Goal: Task Accomplishment & Management: Manage account settings

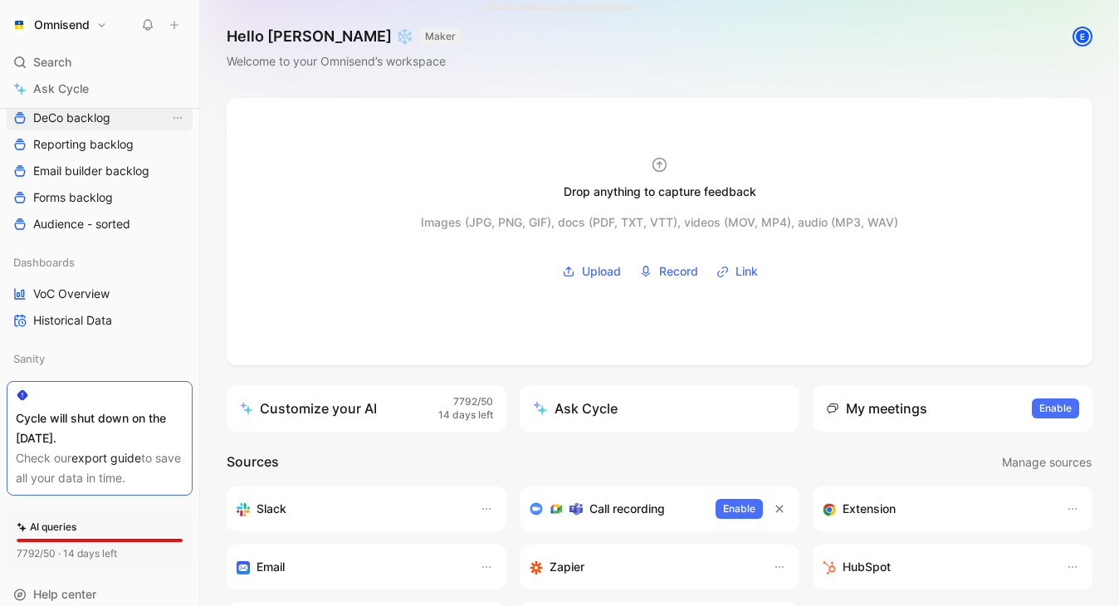
scroll to position [495, 0]
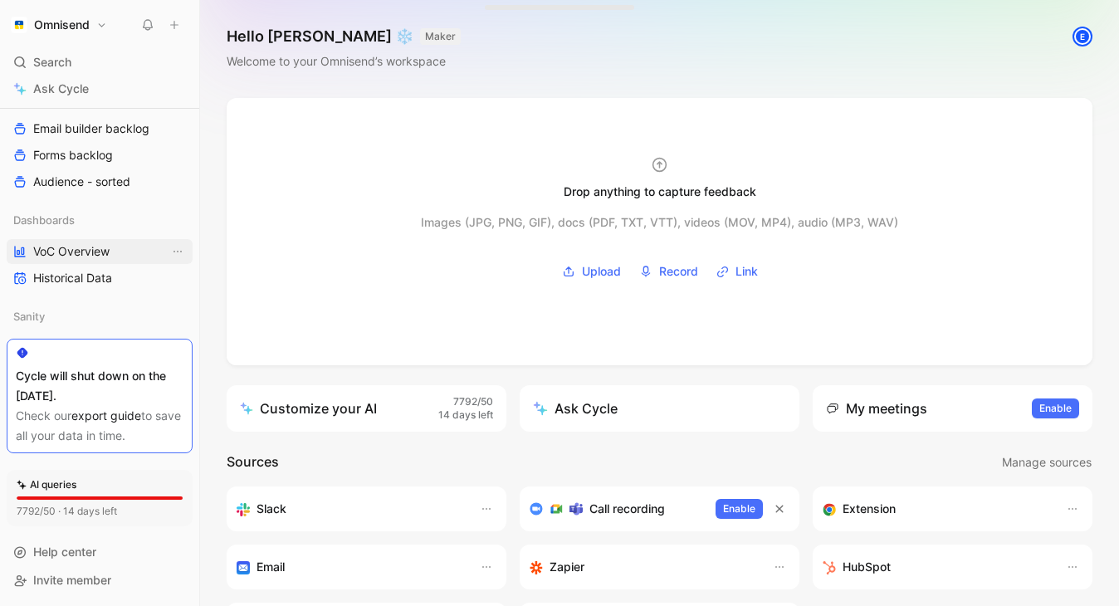
click at [81, 248] on span "VoC Overview" at bounding box center [71, 251] width 76 height 17
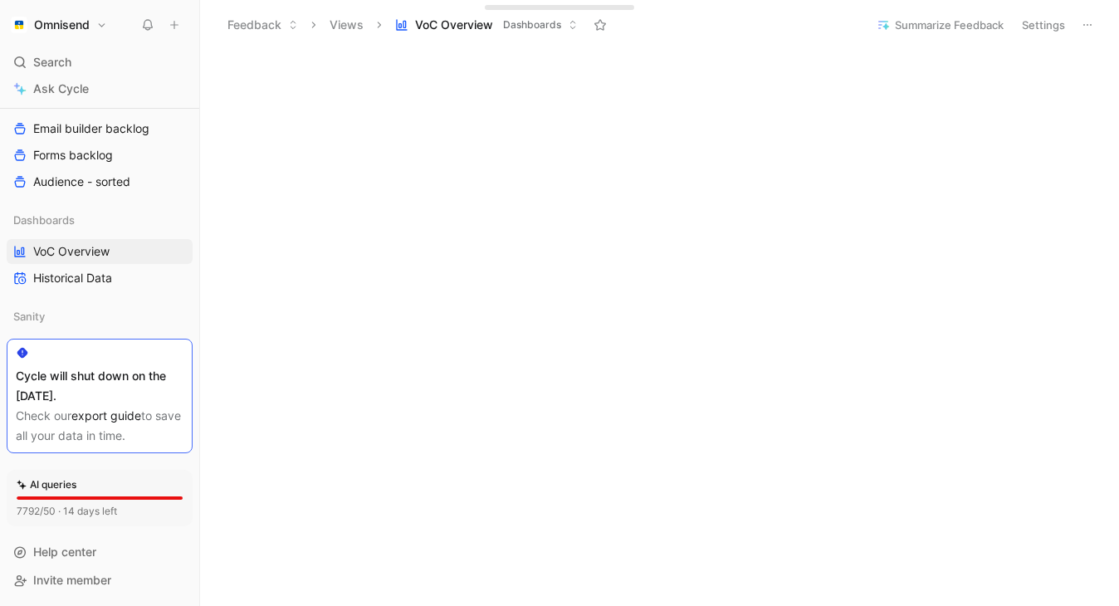
scroll to position [984, 0]
drag, startPoint x: 28, startPoint y: 376, endPoint x: 161, endPoint y: 429, distance: 143.0
click at [161, 429] on div "Cycle will shut down on the [DATE]. Check our export guide to save all your dat…" at bounding box center [100, 396] width 186 height 115
click at [161, 429] on div "Check our export guide to save all your data in time." at bounding box center [100, 426] width 168 height 40
click at [100, 25] on button "Omnisend" at bounding box center [59, 24] width 105 height 23
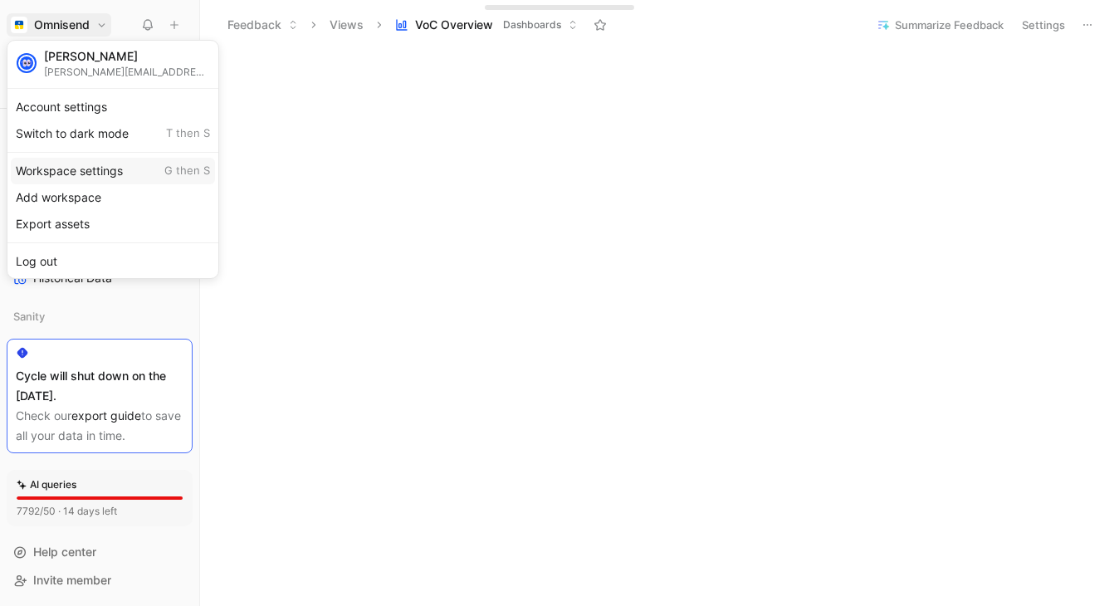
click at [95, 165] on div "Workspace settings G then S" at bounding box center [113, 171] width 204 height 27
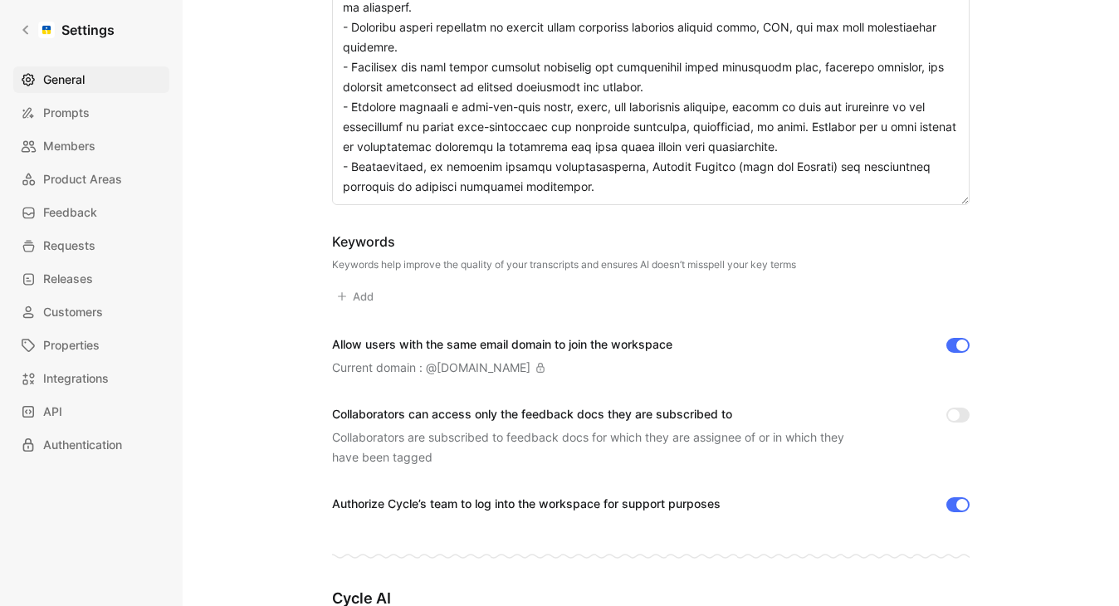
scroll to position [470, 0]
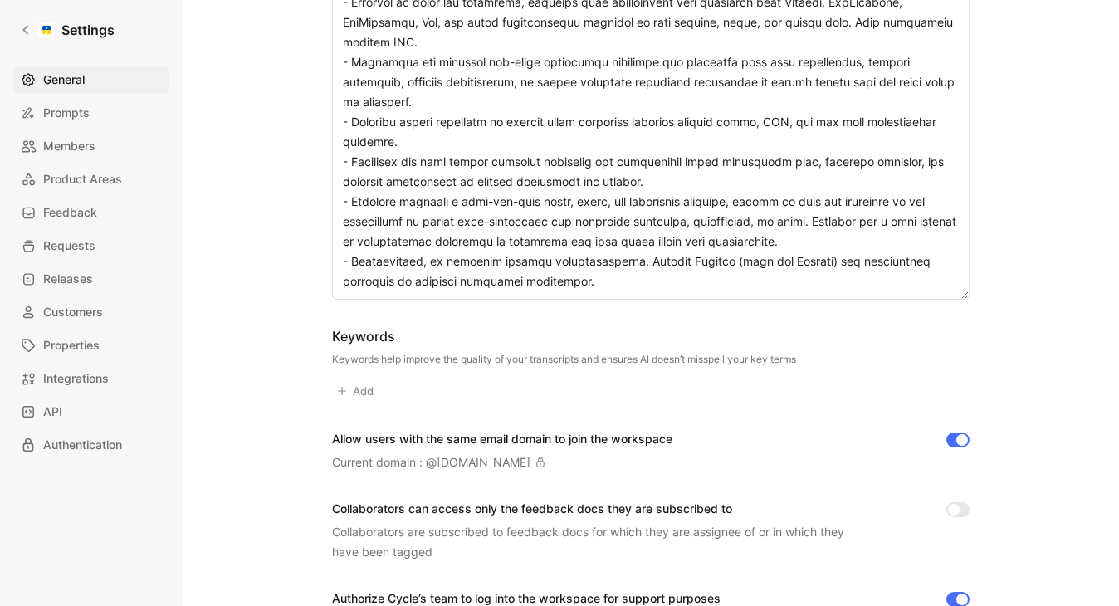
click at [501, 253] on textarea "Description This impacts Cycle AI requests" at bounding box center [650, 83] width 637 height 432
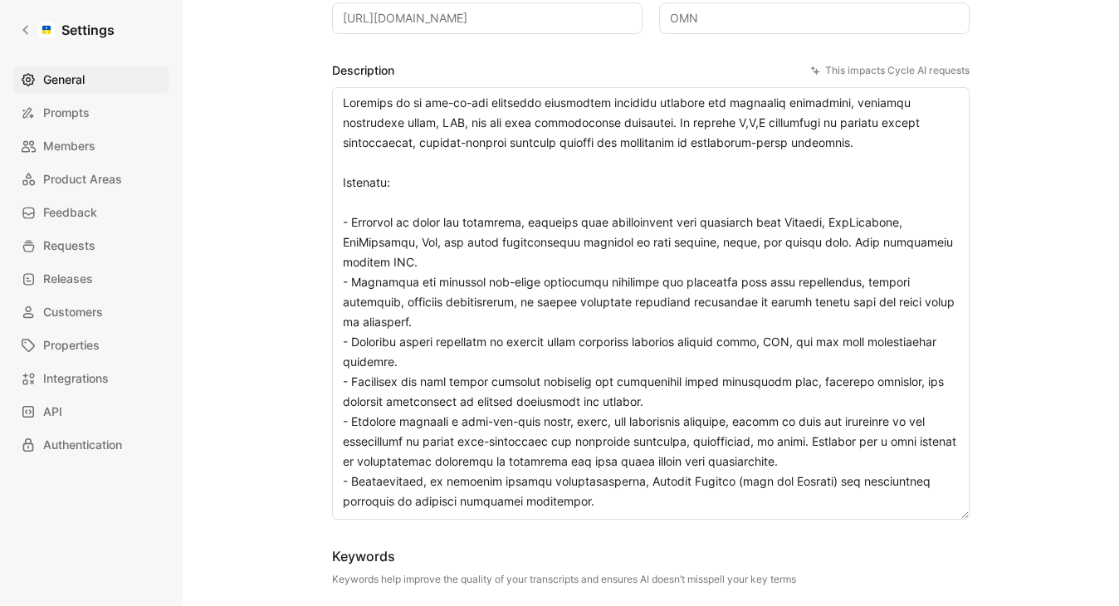
scroll to position [244, 0]
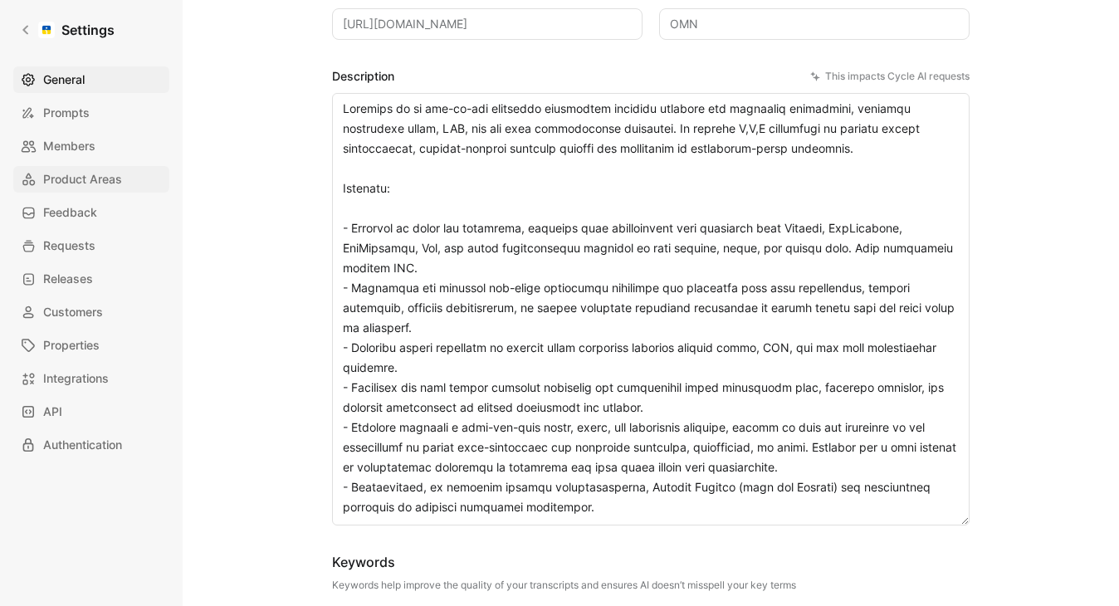
click at [100, 180] on span "Product Areas" at bounding box center [82, 179] width 79 height 20
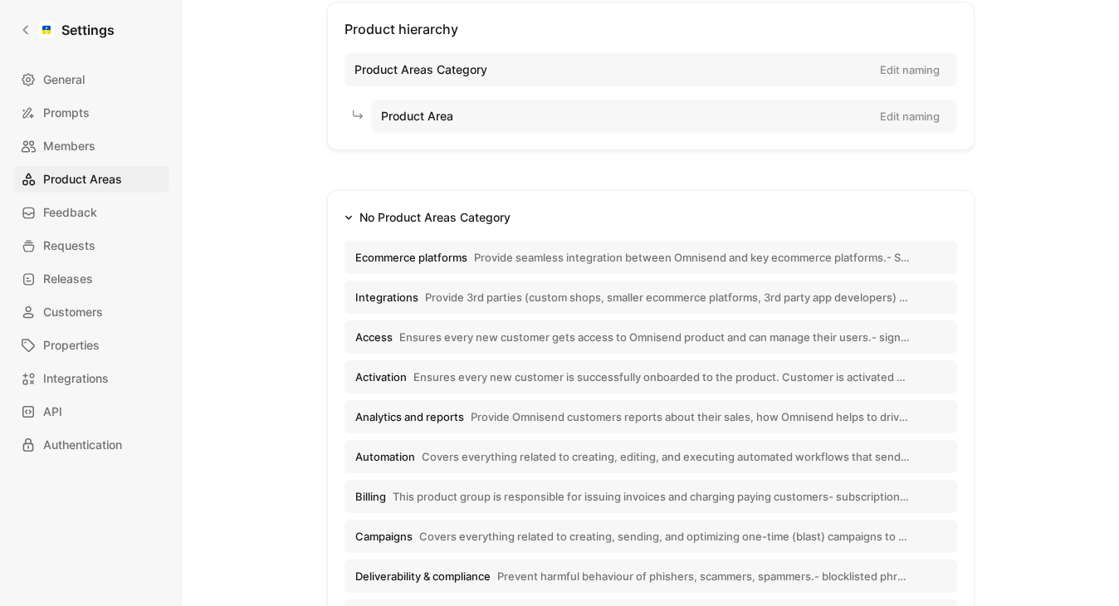
scroll to position [100, 0]
click at [601, 250] on span "Provide seamless integration between Omnisend and key ecommerce platforms.- Sho…" at bounding box center [692, 255] width 436 height 15
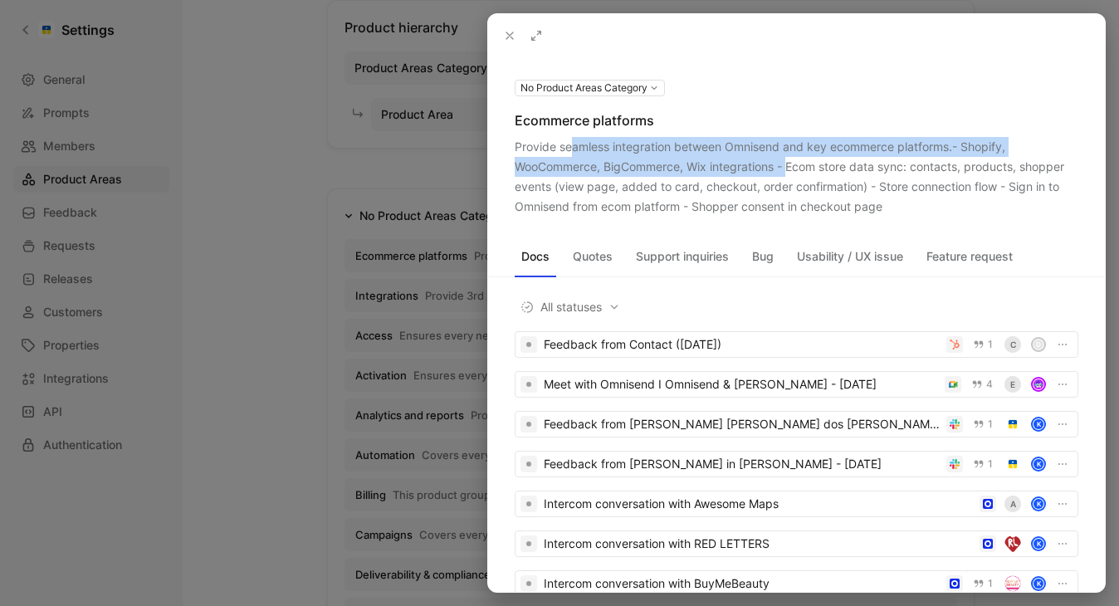
drag, startPoint x: 573, startPoint y: 145, endPoint x: 838, endPoint y: 185, distance: 268.5
click at [797, 169] on div "Provide seamless integration between Omnisend and key ecommerce platforms.- Sho…" at bounding box center [795, 177] width 563 height 80
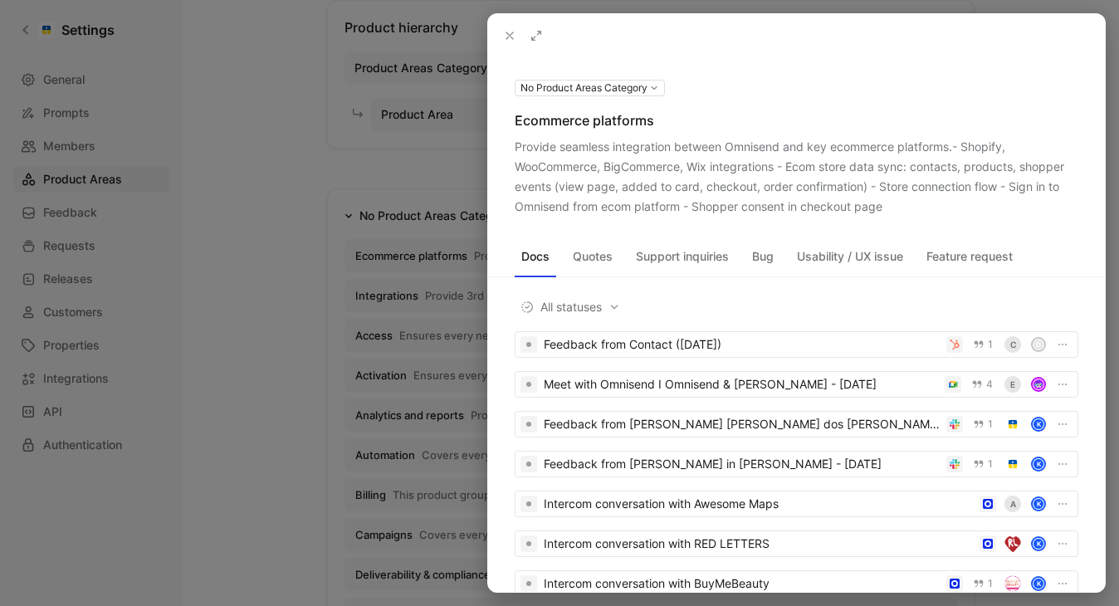
drag, startPoint x: 540, startPoint y: 120, endPoint x: 645, endPoint y: 121, distance: 104.6
click at [645, 121] on div "Ecommerce platforms" at bounding box center [795, 120] width 563 height 20
click at [270, 183] on div at bounding box center [559, 303] width 1119 height 606
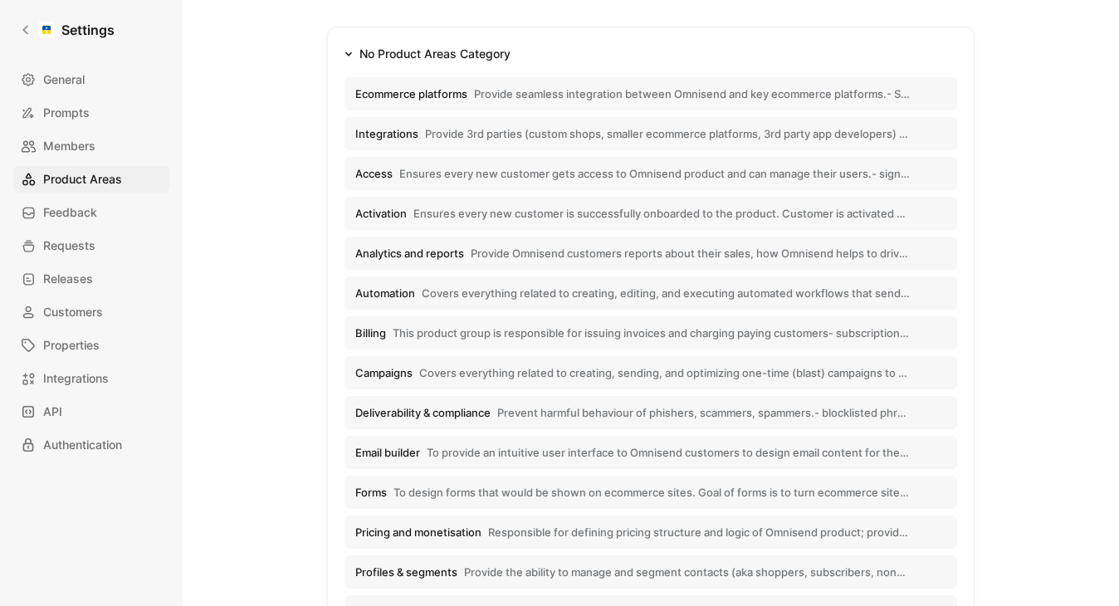
scroll to position [260, 0]
click at [584, 251] on span "Provide Omnisend customers reports about their sales, how Omnisend helps to dri…" at bounding box center [689, 254] width 439 height 15
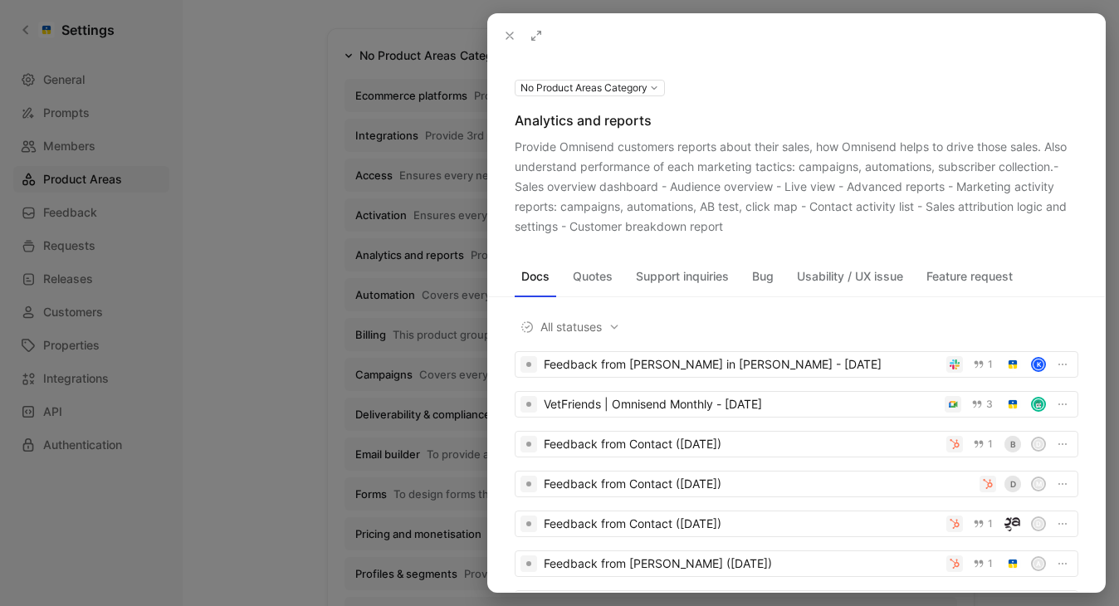
click at [241, 225] on div at bounding box center [559, 303] width 1119 height 606
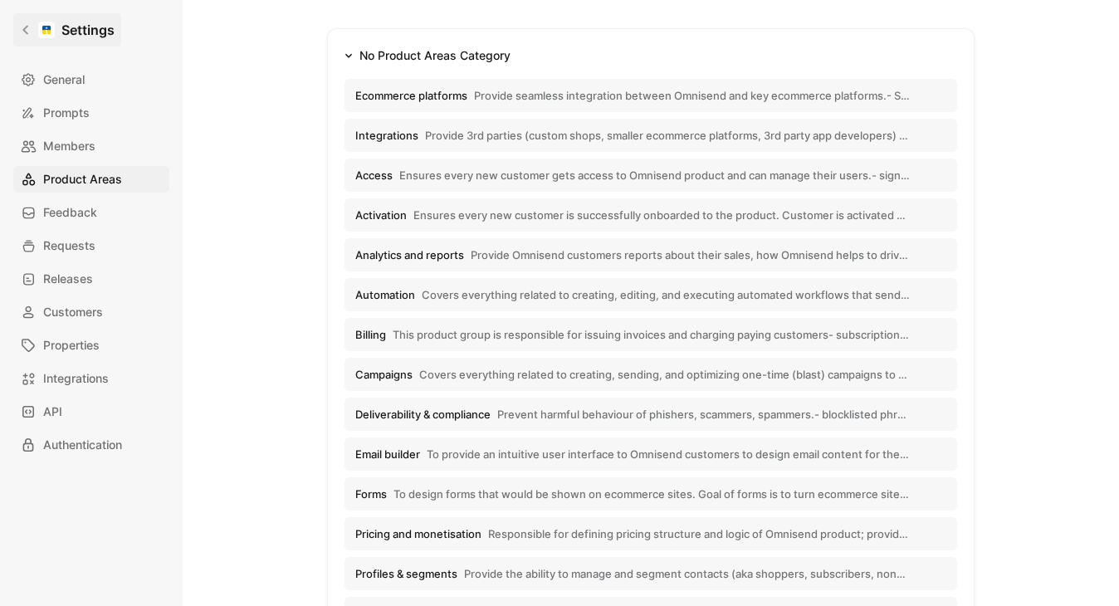
click at [32, 20] on link "Settings" at bounding box center [67, 29] width 108 height 33
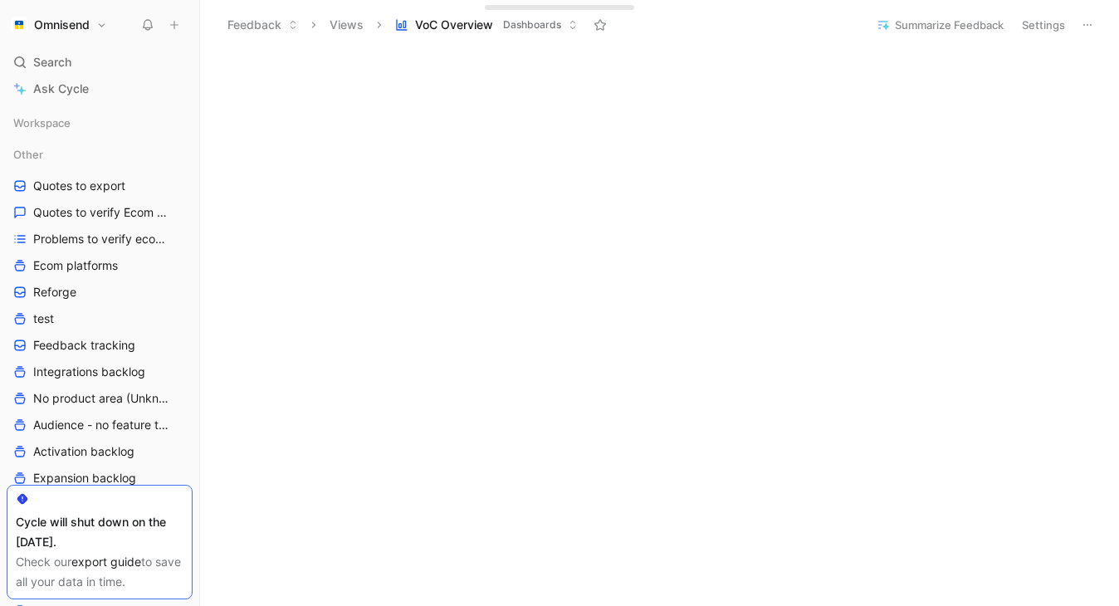
scroll to position [326, 0]
